Goal: Information Seeking & Learning: Find specific fact

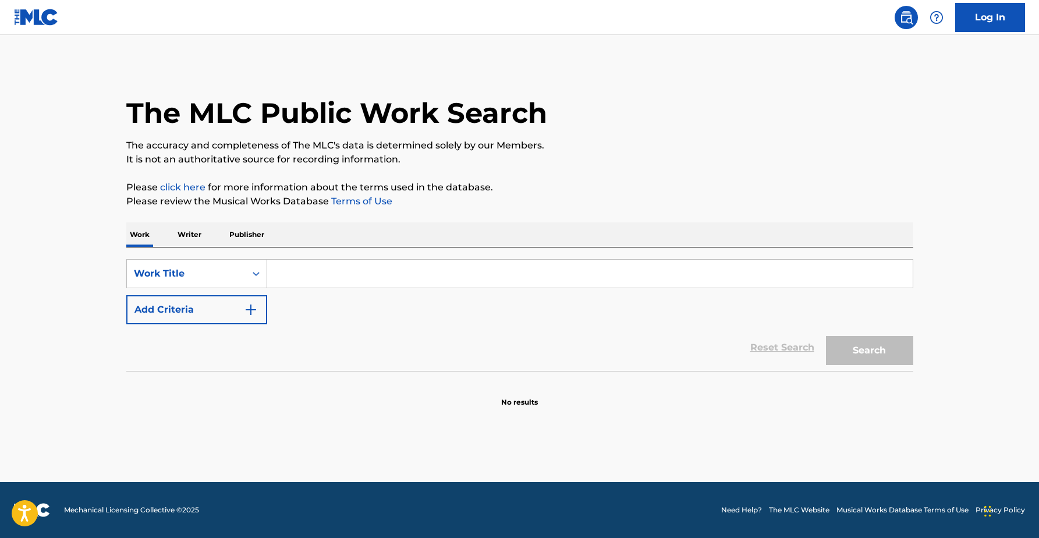
click at [293, 274] on input "Search Form" at bounding box center [589, 274] width 645 height 28
type input "i had some help"
click at [244, 308] on img "Search Form" at bounding box center [251, 310] width 14 height 14
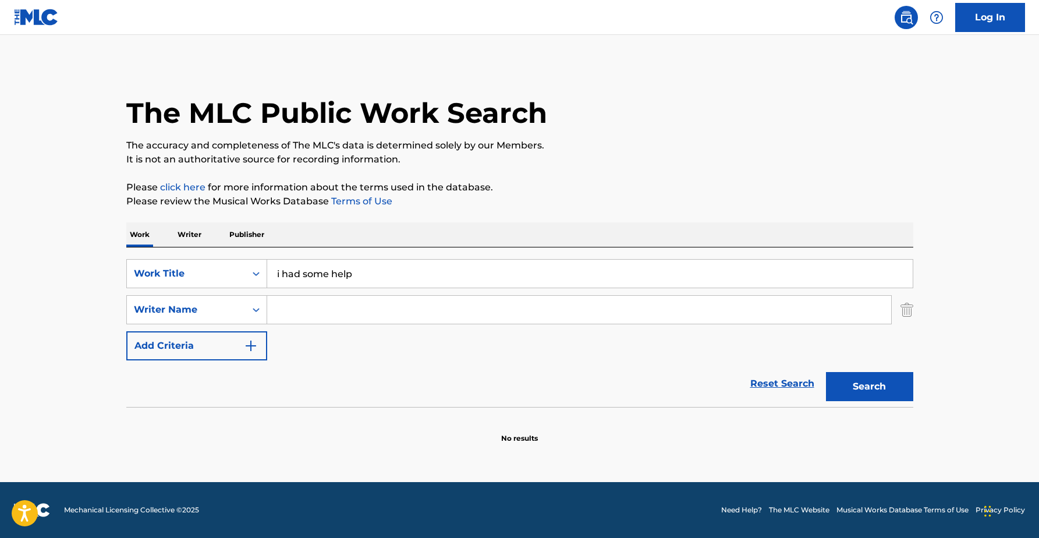
click at [330, 312] on input "Search Form" at bounding box center [579, 310] width 624 height 28
type input "[PERSON_NAME]"
click at [826, 372] on button "Search" at bounding box center [869, 386] width 87 height 29
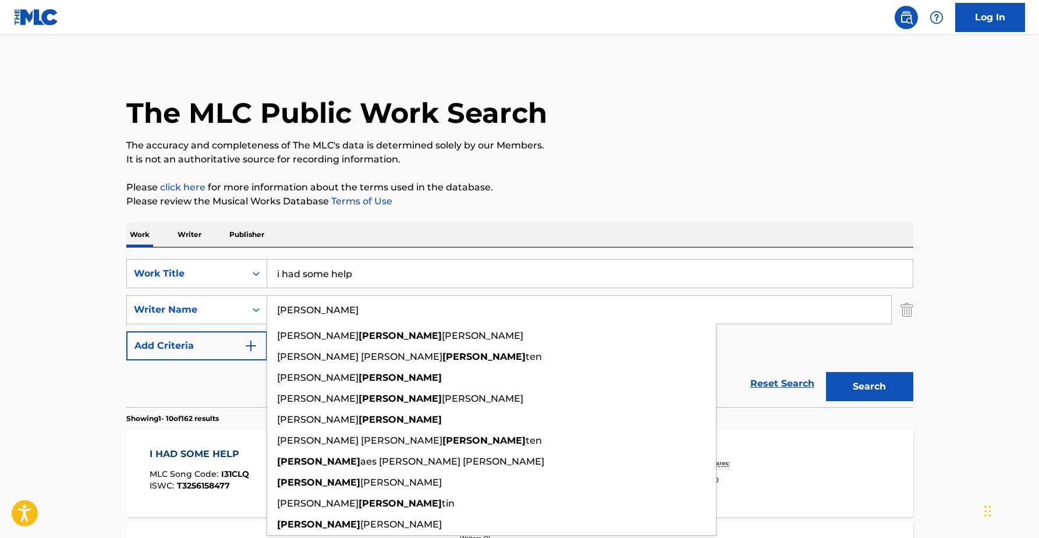
click at [638, 191] on p "Please click here for more information about the terms used in the database." at bounding box center [519, 187] width 787 height 14
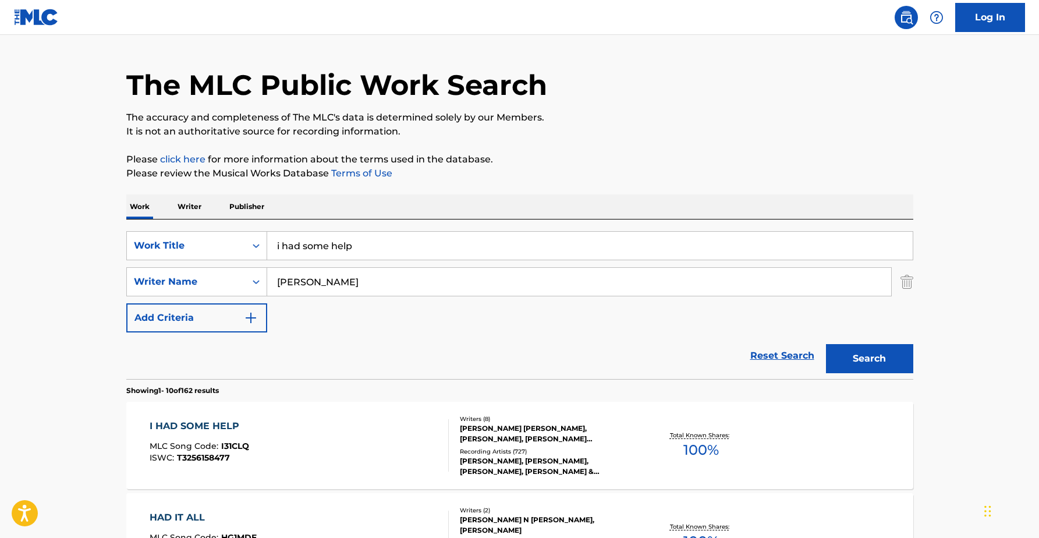
scroll to position [28, 0]
click at [599, 435] on div "[PERSON_NAME] [PERSON_NAME], [PERSON_NAME], [PERSON_NAME] [PERSON_NAME] [PERSON…" at bounding box center [548, 433] width 176 height 21
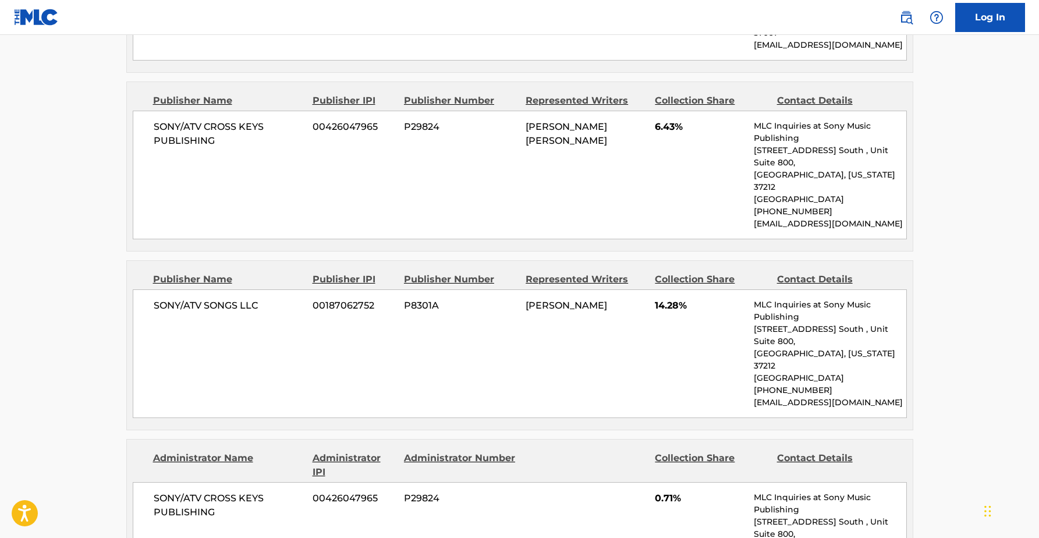
scroll to position [2136, 0]
